Goal: Communication & Community: Answer question/provide support

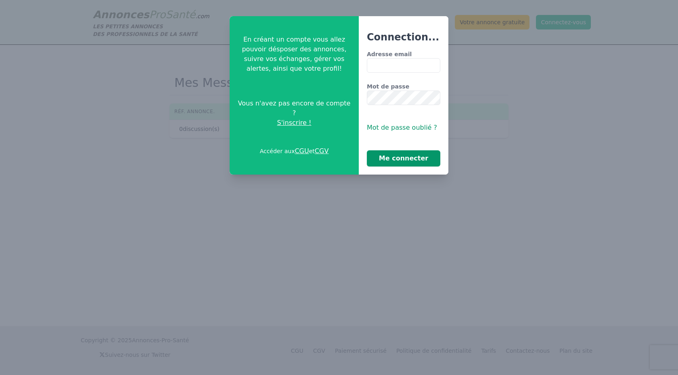
type input "**********"
click at [402, 157] on button "Me connecter" at bounding box center [403, 158] width 73 height 16
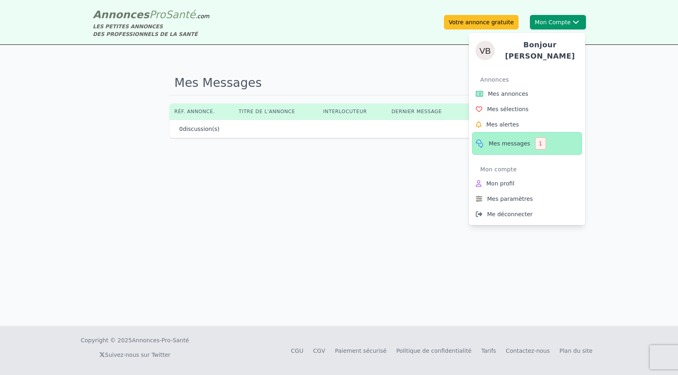
click at [502, 141] on span "Mes messages" at bounding box center [510, 143] width 42 height 8
click at [507, 140] on span "Mes messages" at bounding box center [510, 143] width 42 height 8
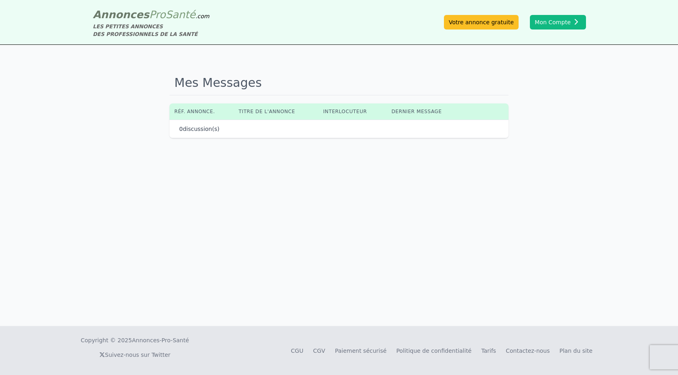
click at [500, 75] on h1 "Mes Messages" at bounding box center [338, 83] width 339 height 25
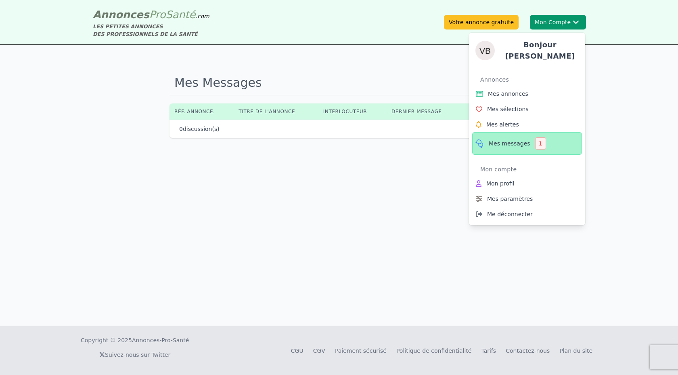
click at [503, 136] on link "Mes messages 1" at bounding box center [527, 143] width 110 height 23
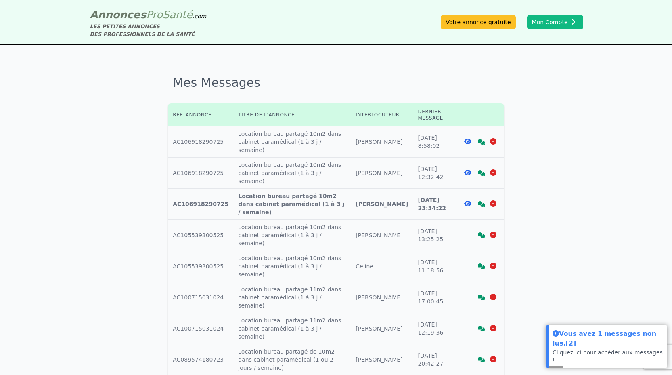
click at [481, 139] on icon at bounding box center [481, 142] width 7 height 6
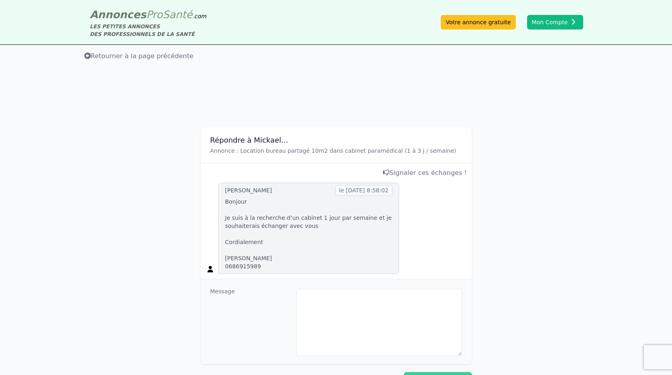
click at [236, 259] on p "Bonjour Je suis à la recherche d’un cabinet 1 jour par semaine et je souhaitera…" at bounding box center [308, 233] width 167 height 73
click at [174, 178] on div "Répondre à Mickael... Annonce : Location bureau partagé 10m2 dans cabinet param…" at bounding box center [336, 253] width 672 height 320
